Goal: Check status: Check status

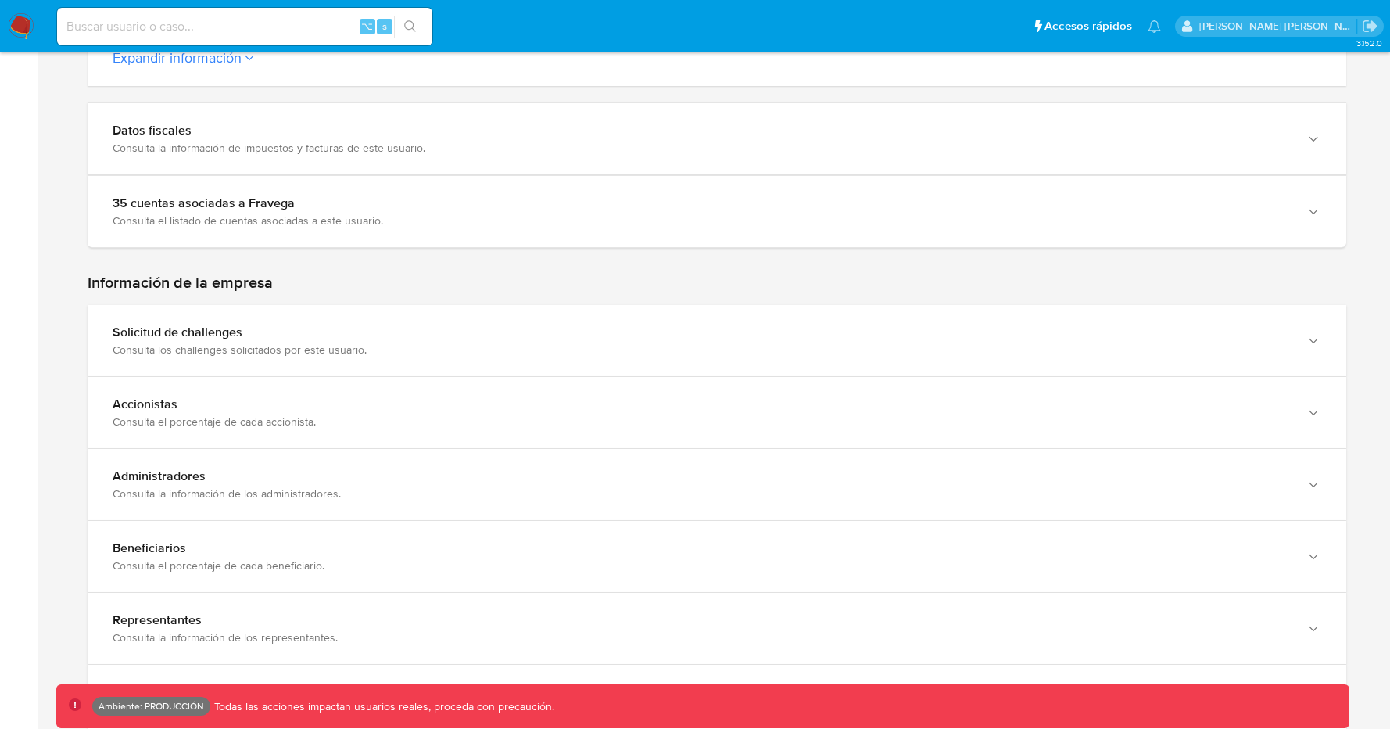
scroll to position [842, 0]
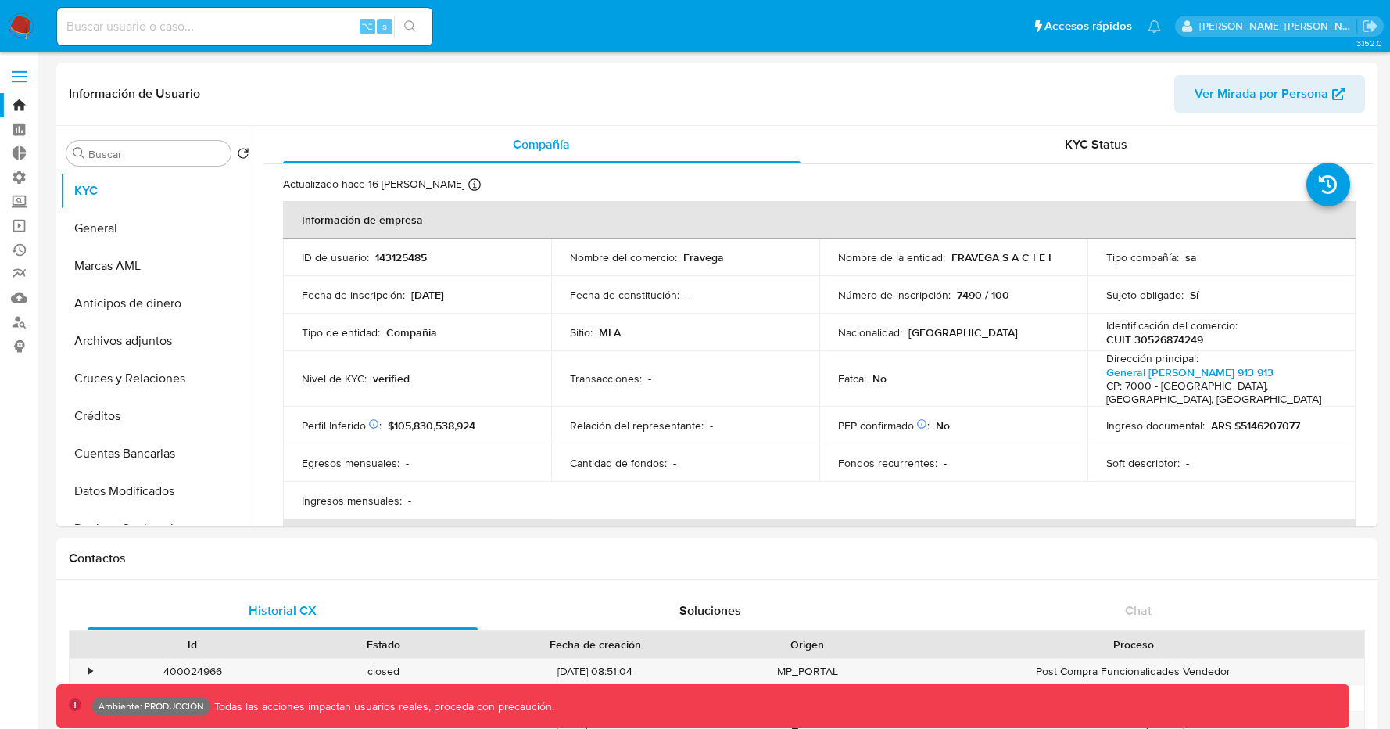
select select "10"
click at [319, 31] on input at bounding box center [244, 26] width 375 height 20
paste input "202930141"
type input "202930141"
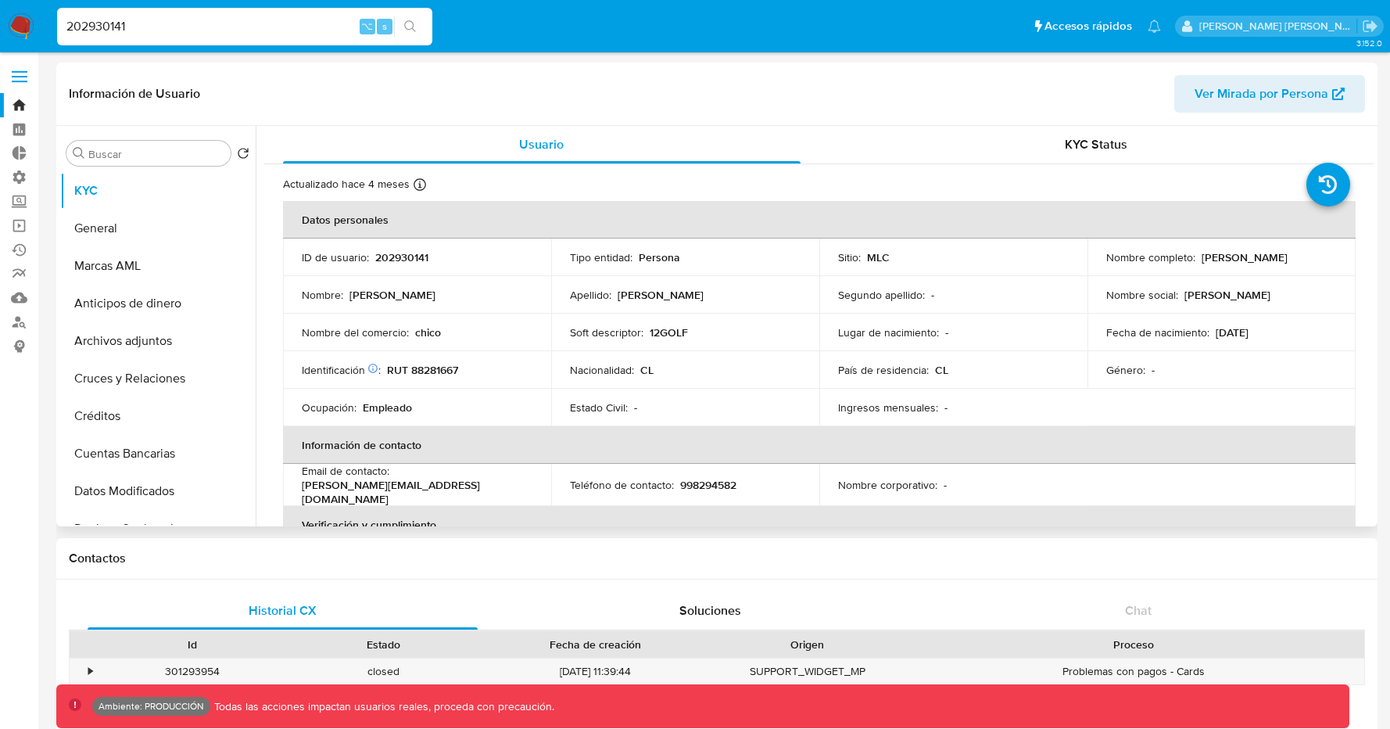
select select "10"
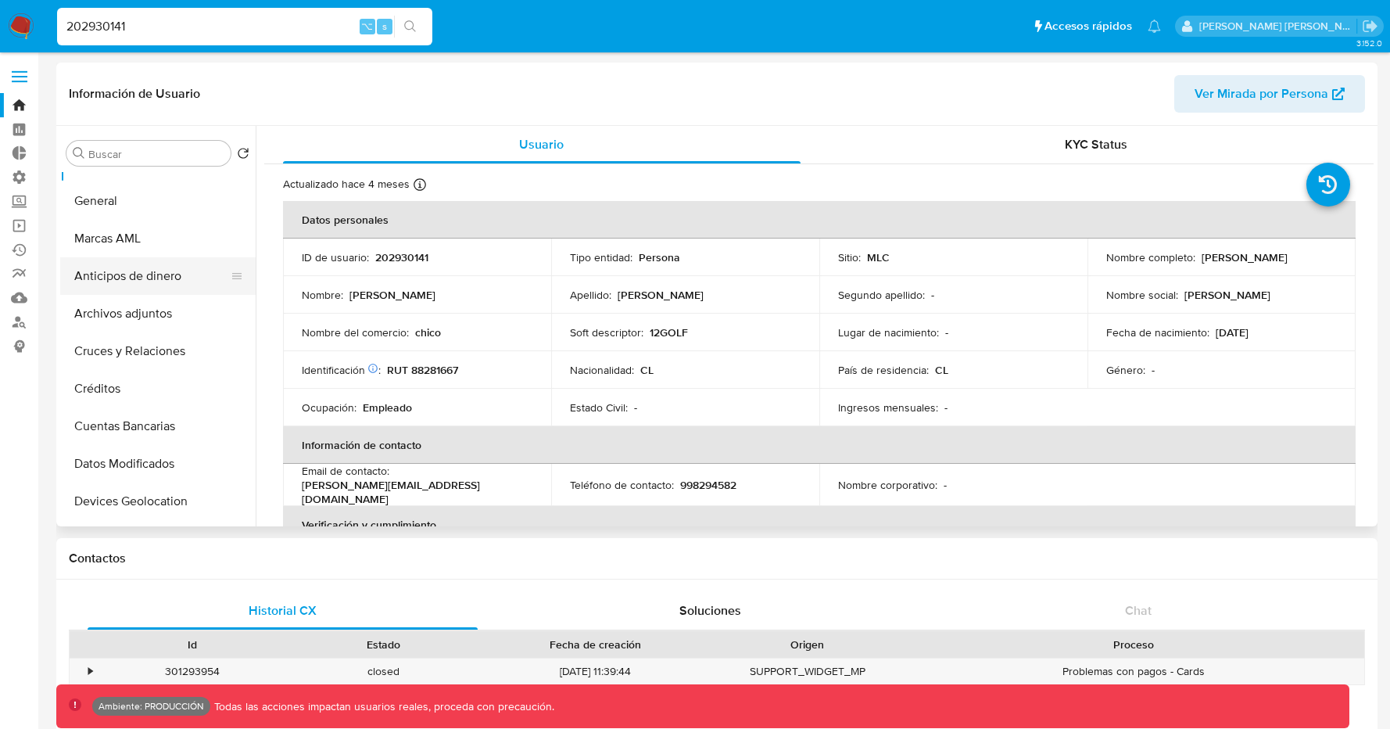
scroll to position [4, 0]
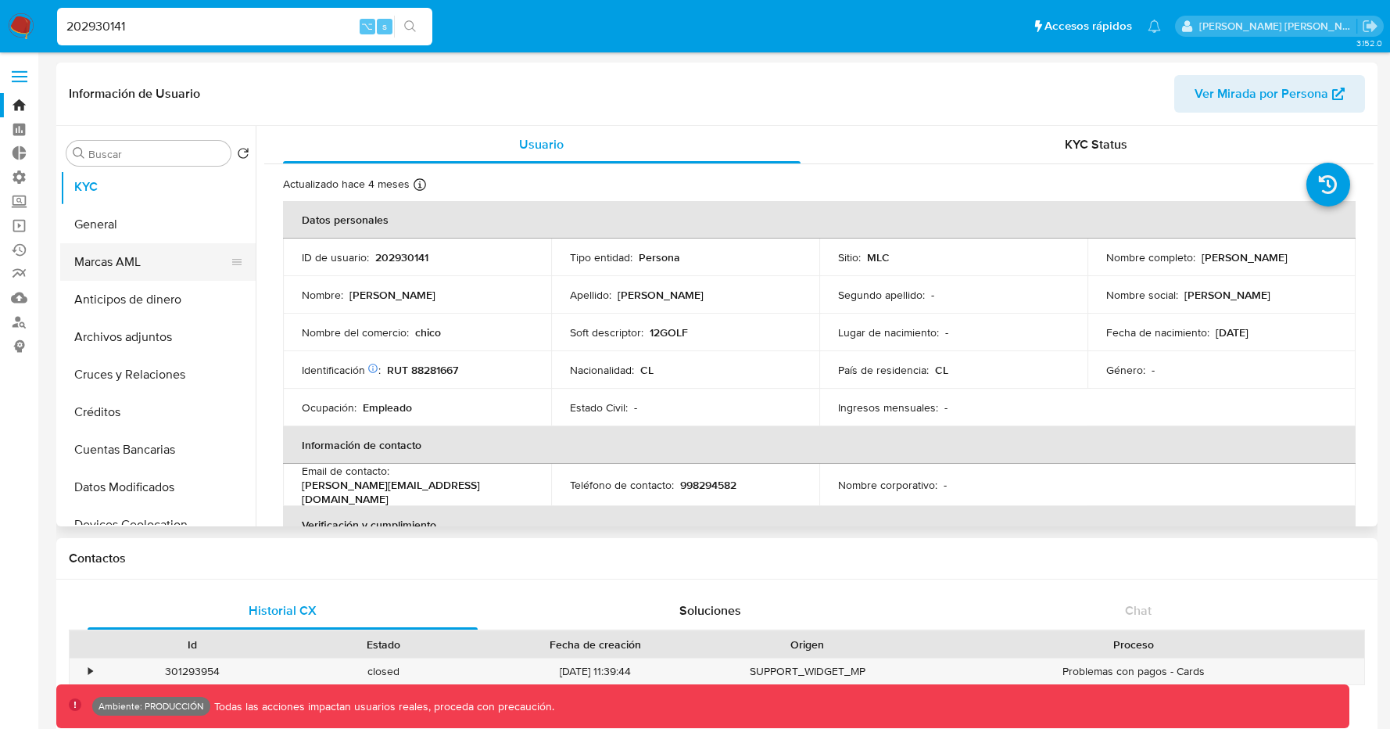
click at [171, 267] on button "Marcas AML" at bounding box center [151, 262] width 183 height 38
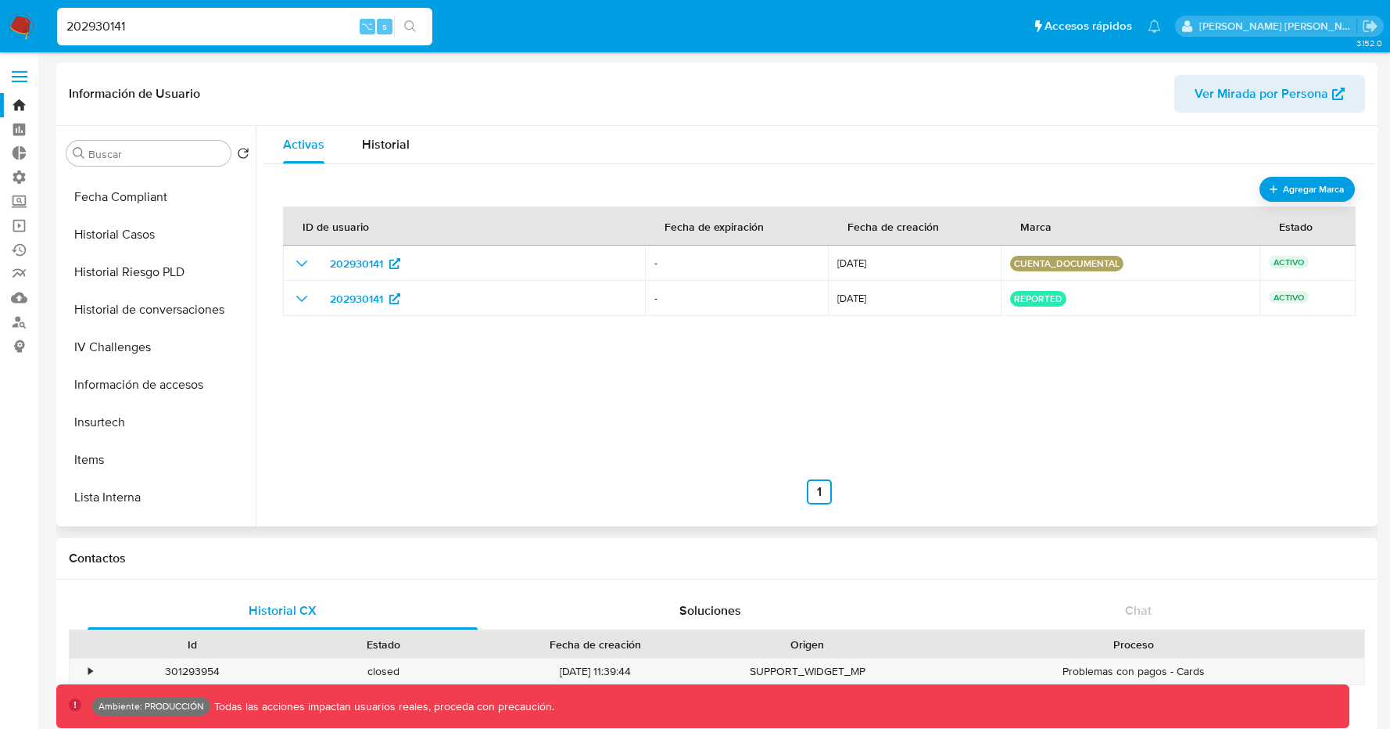
scroll to position [482, 0]
click at [383, 155] on div "Historial" at bounding box center [386, 145] width 48 height 38
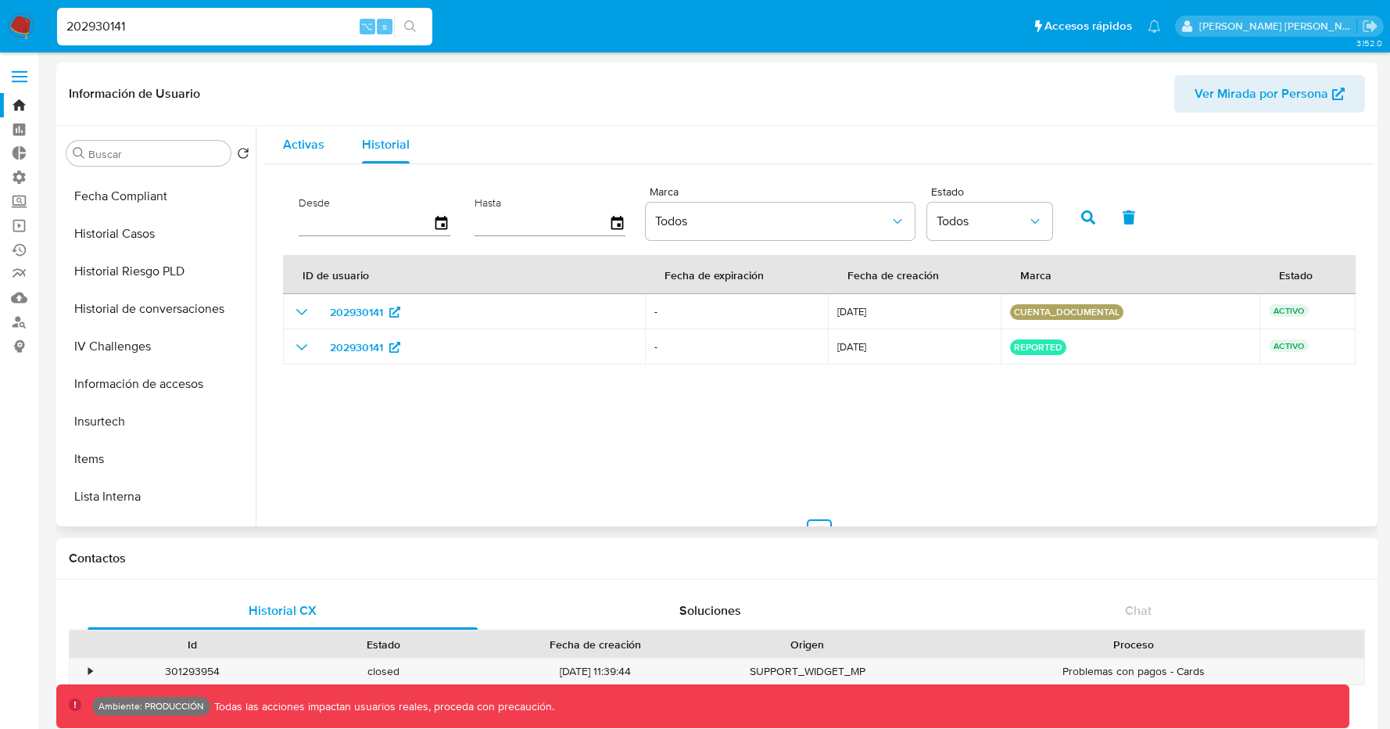
click at [311, 149] on span "Activas" at bounding box center [303, 144] width 41 height 18
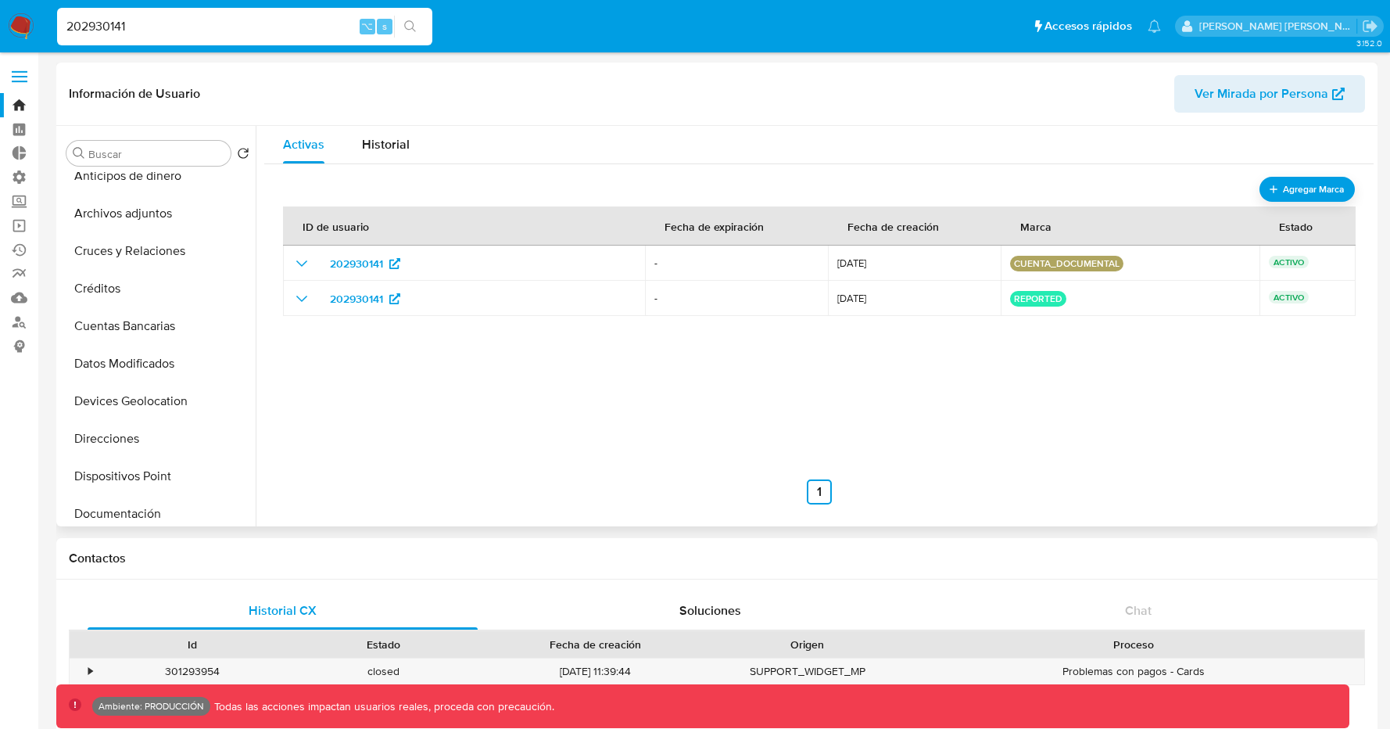
scroll to position [0, 0]
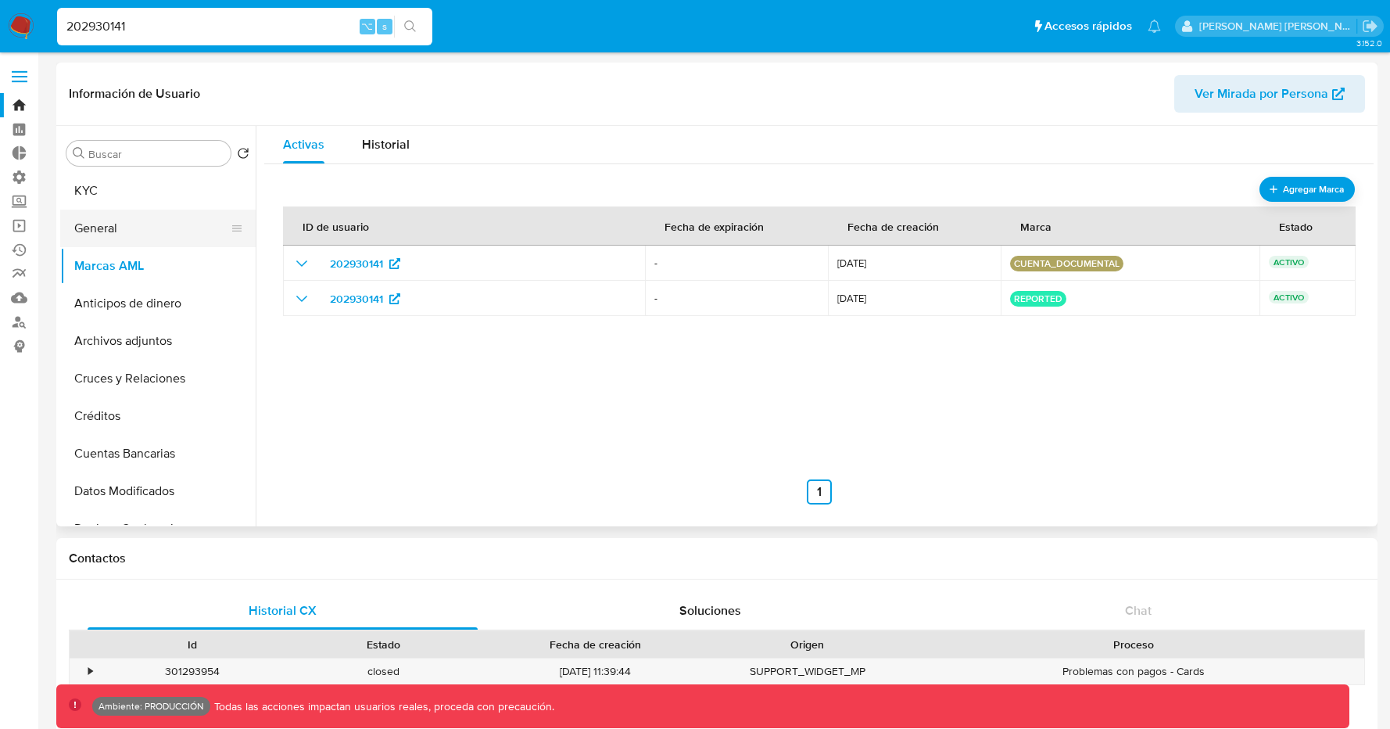
click at [144, 242] on button "General" at bounding box center [151, 229] width 183 height 38
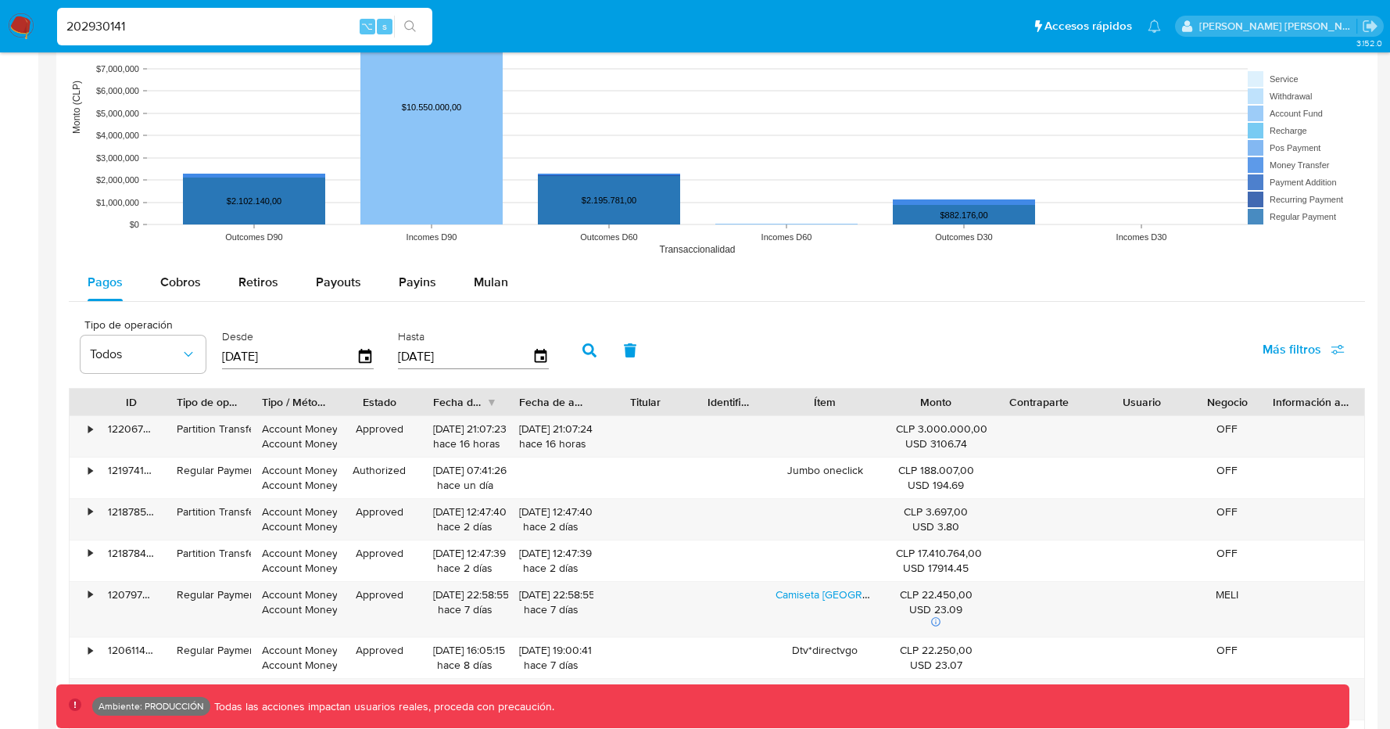
scroll to position [1166, 0]
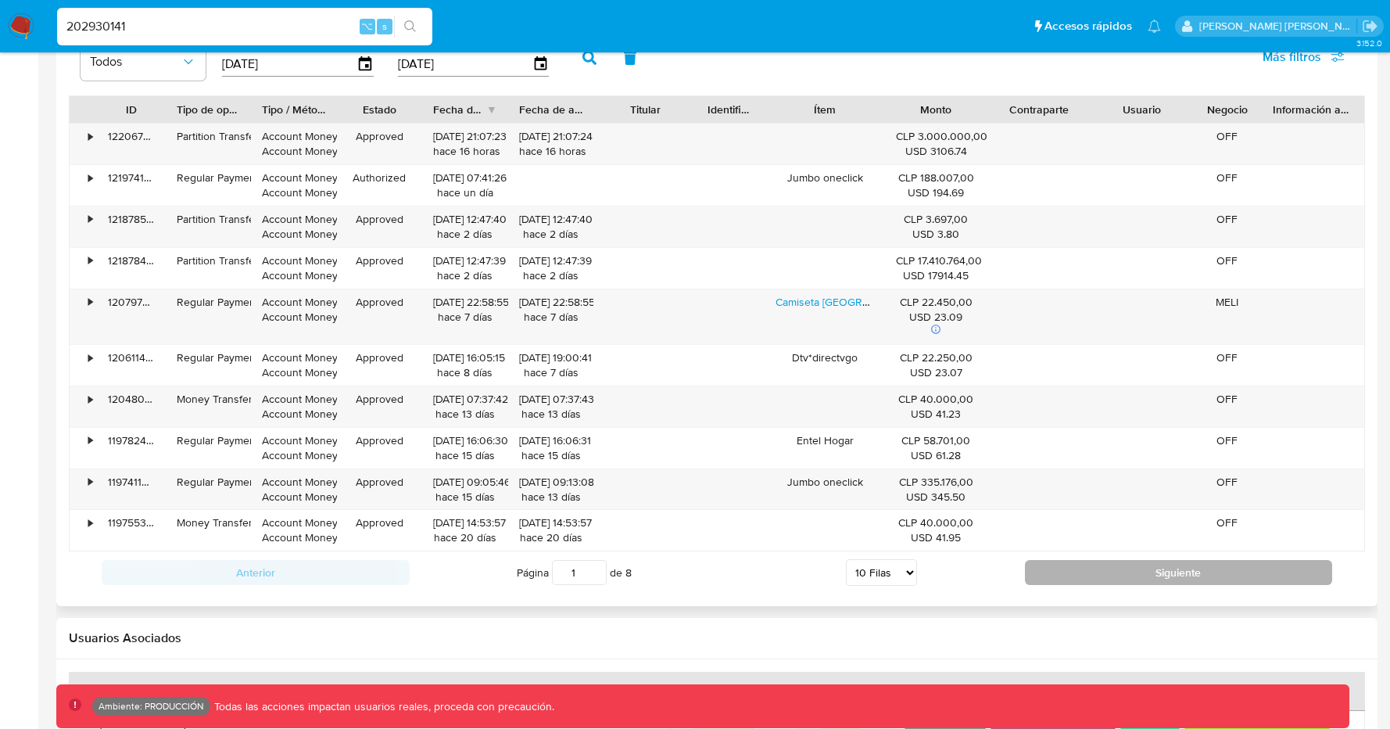
click at [1085, 571] on button "Siguiente" at bounding box center [1179, 572] width 308 height 25
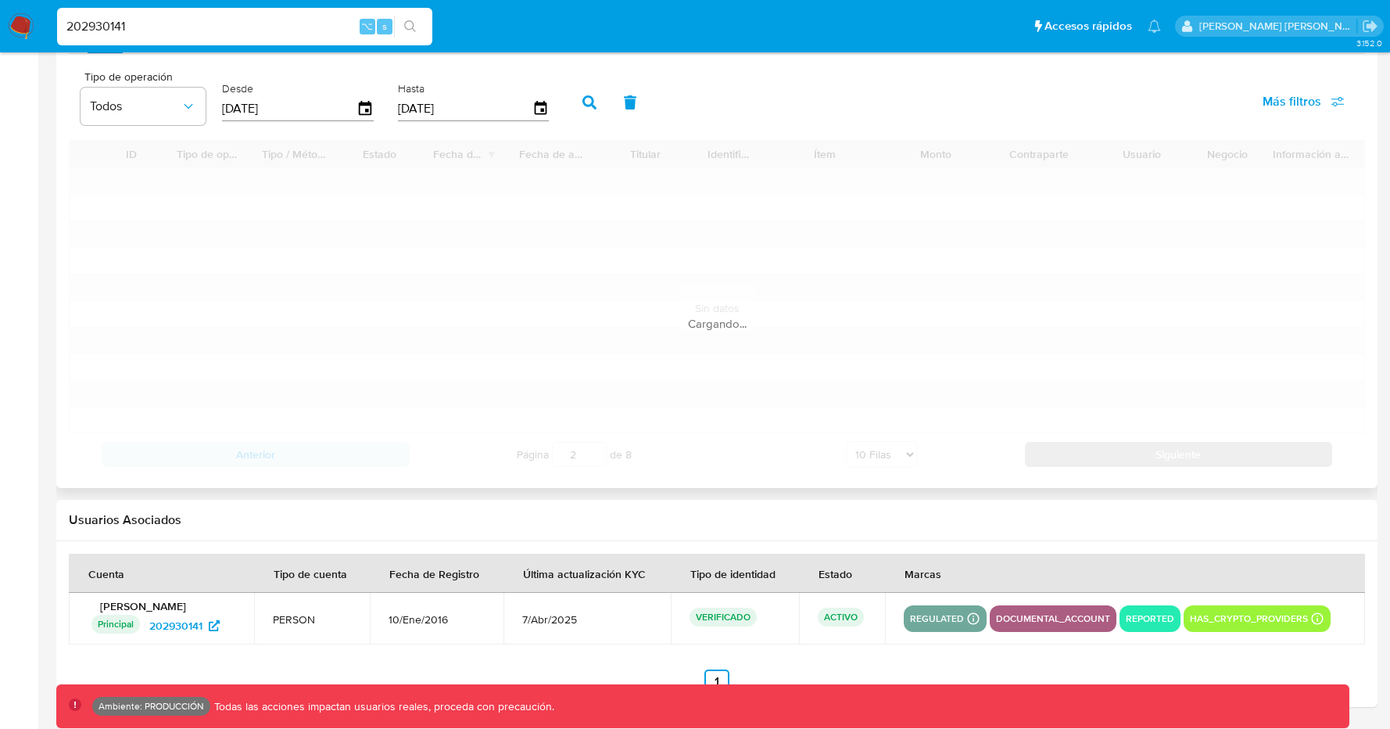
scroll to position [1454, 0]
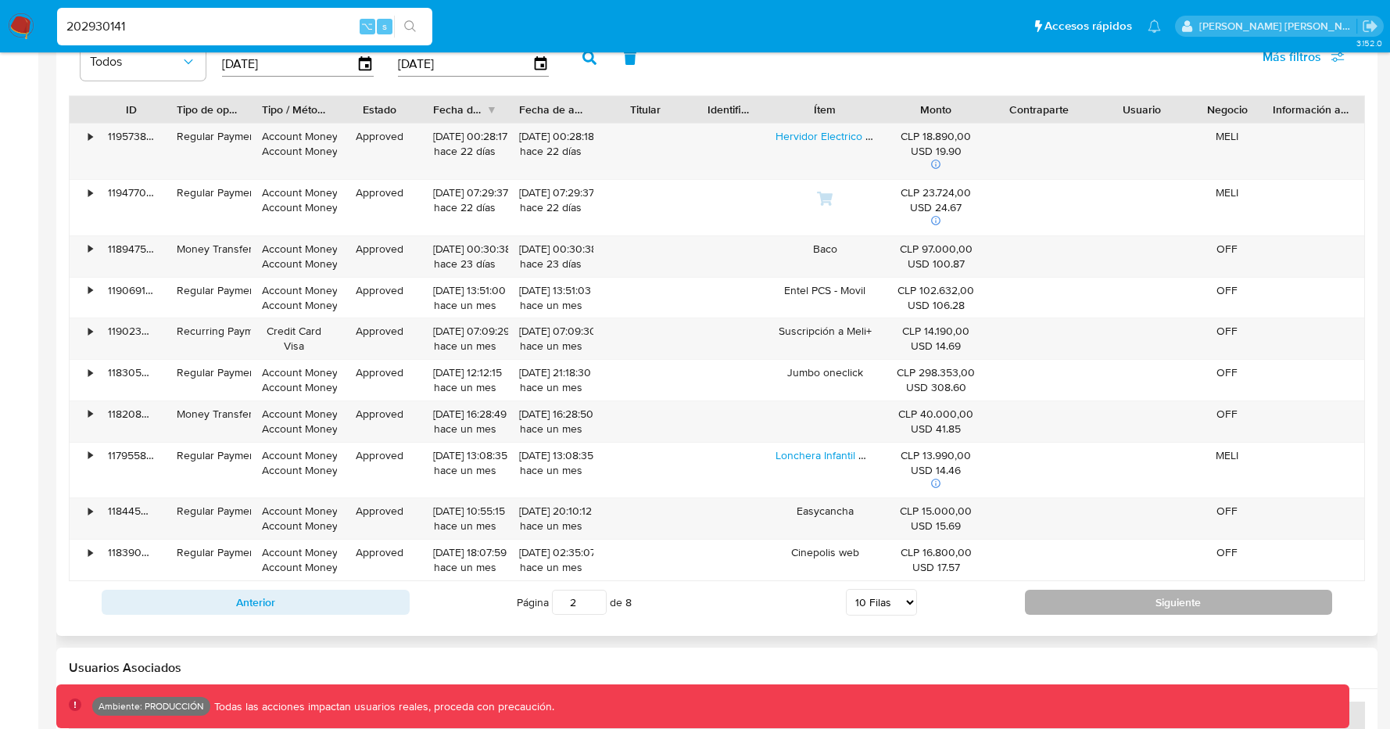
click at [1109, 608] on button "Siguiente" at bounding box center [1179, 601] width 308 height 25
type input "3"
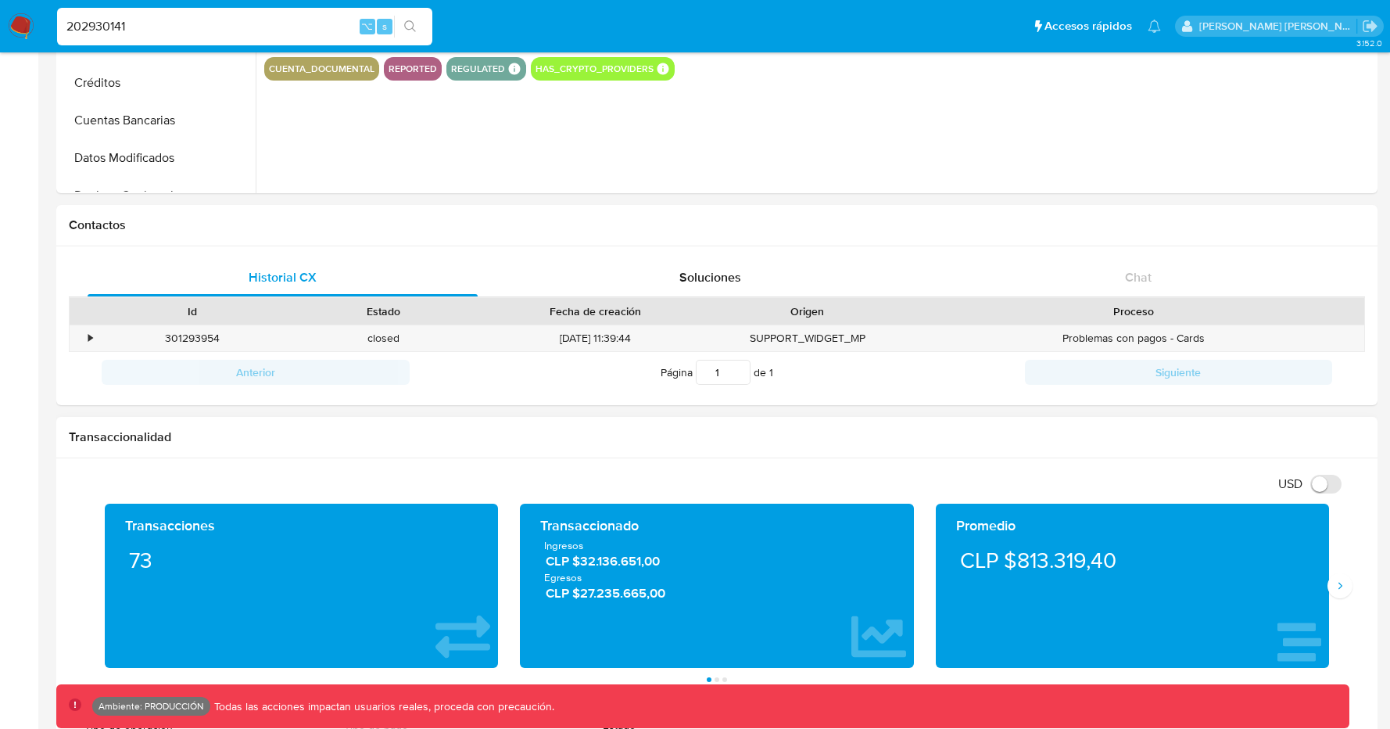
scroll to position [0, 0]
